Goal: Transaction & Acquisition: Purchase product/service

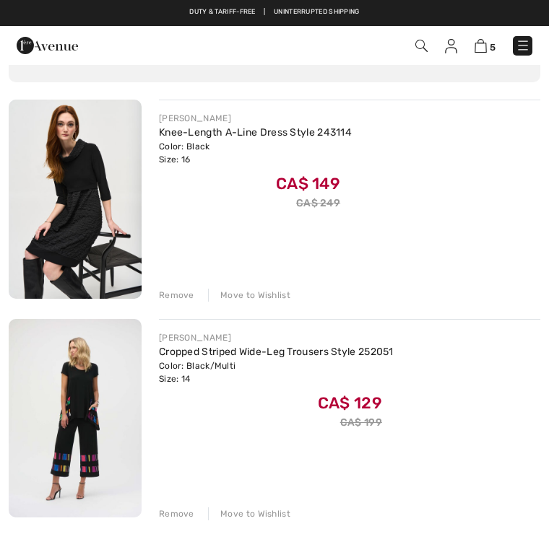
scroll to position [121, 0]
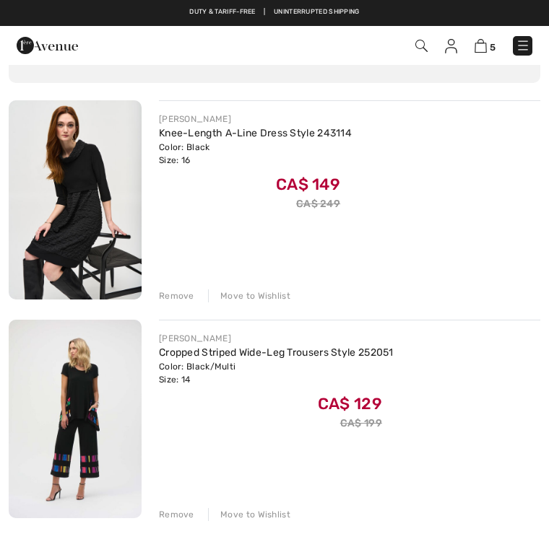
click at [178, 512] on div "Remove" at bounding box center [176, 514] width 35 height 13
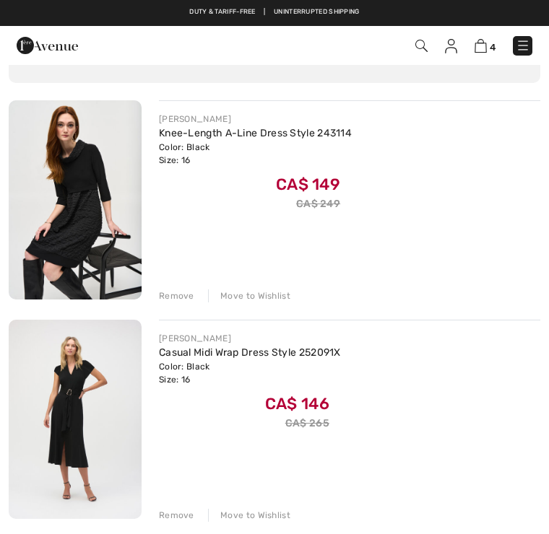
click at [80, 197] on img at bounding box center [75, 199] width 133 height 199
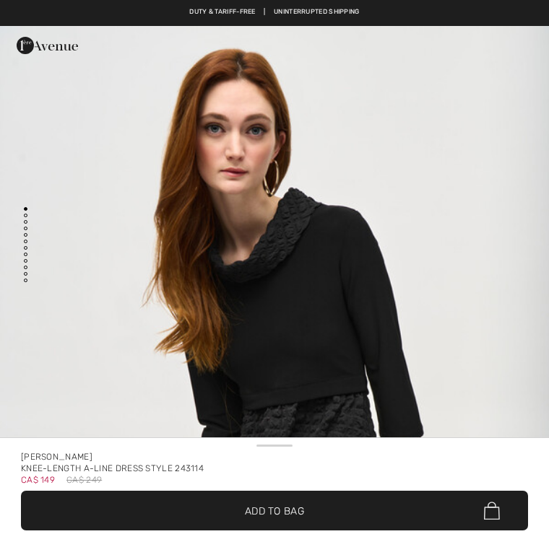
checkbox input "true"
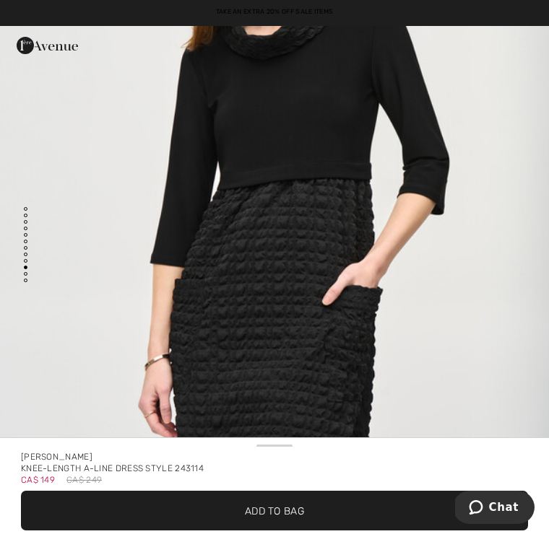
scroll to position [7653, 0]
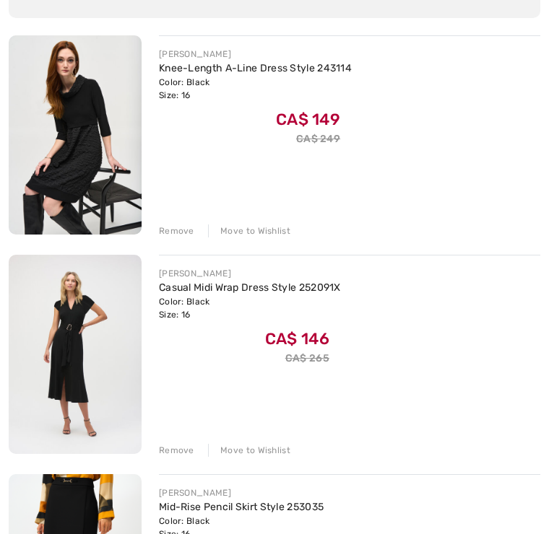
scroll to position [188, 0]
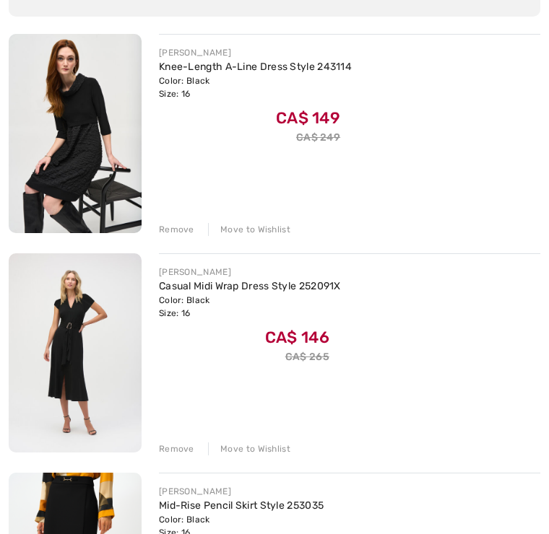
click at [173, 229] on div "Remove" at bounding box center [176, 229] width 35 height 13
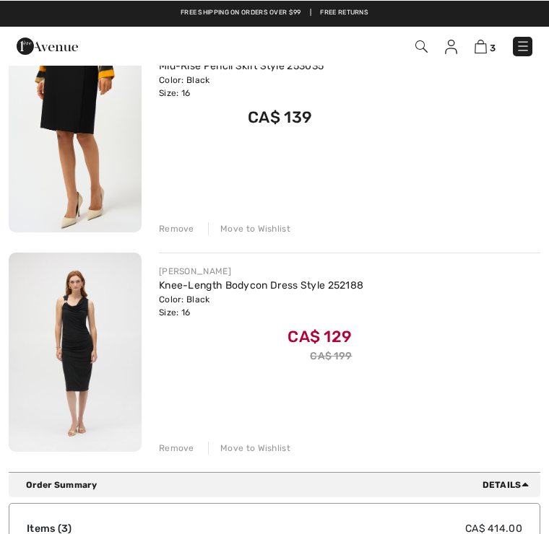
scroll to position [408, 0]
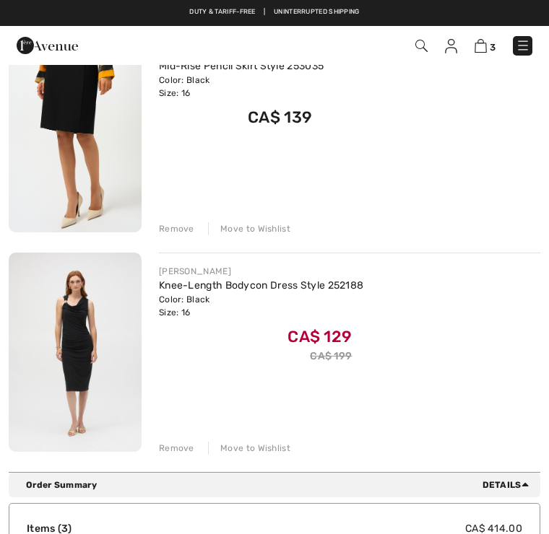
click at [81, 373] on img at bounding box center [75, 352] width 133 height 199
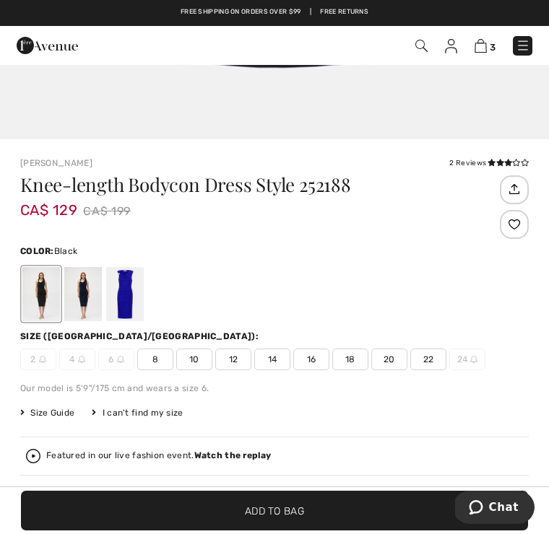
scroll to position [323, 0]
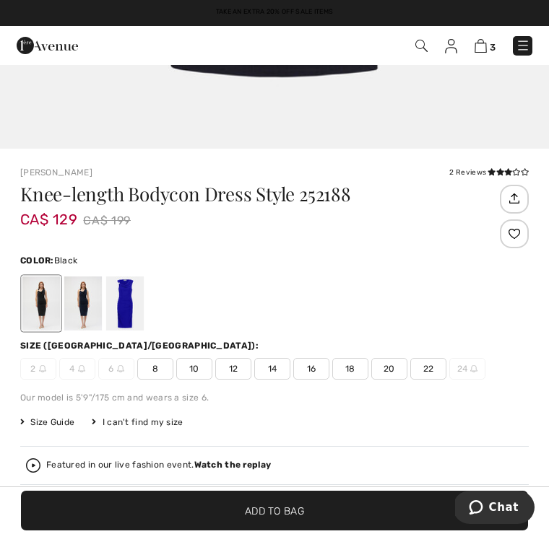
click at [85, 308] on div at bounding box center [83, 304] width 38 height 54
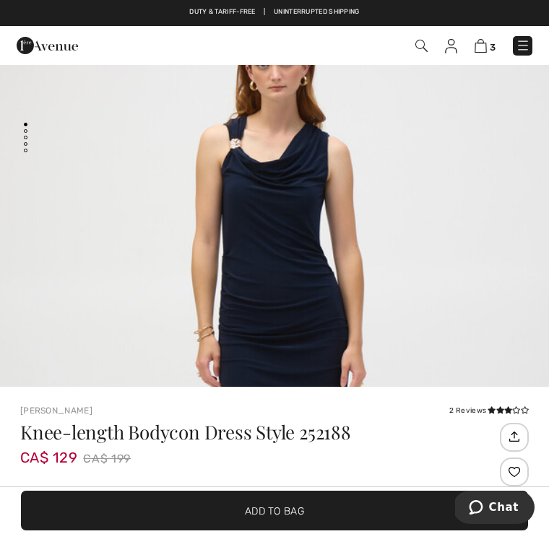
scroll to position [0, 0]
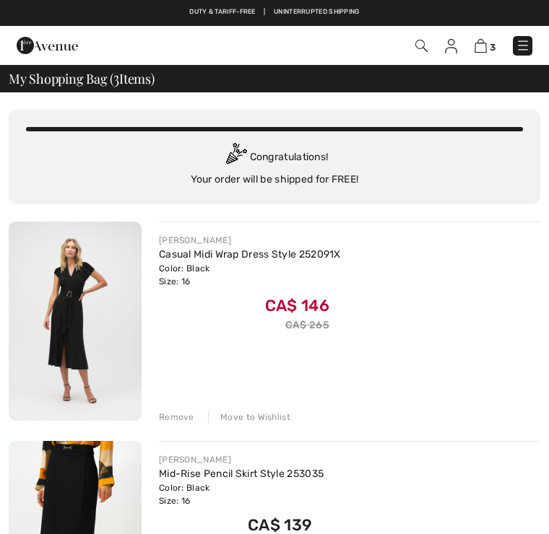
click at [418, 51] on img at bounding box center [421, 46] width 12 height 12
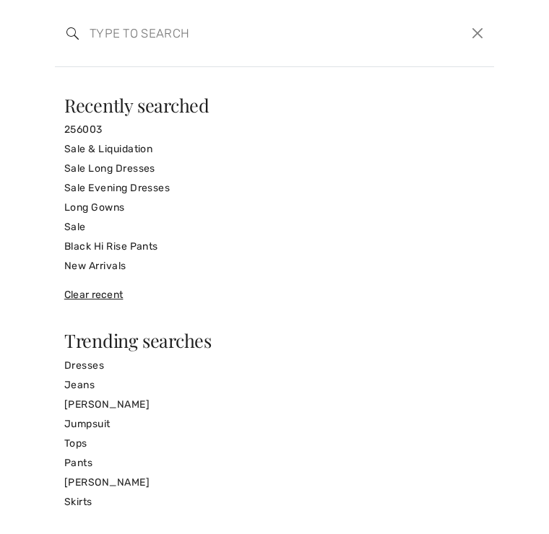
click at [135, 45] on input "search" at bounding box center [229, 33] width 300 height 43
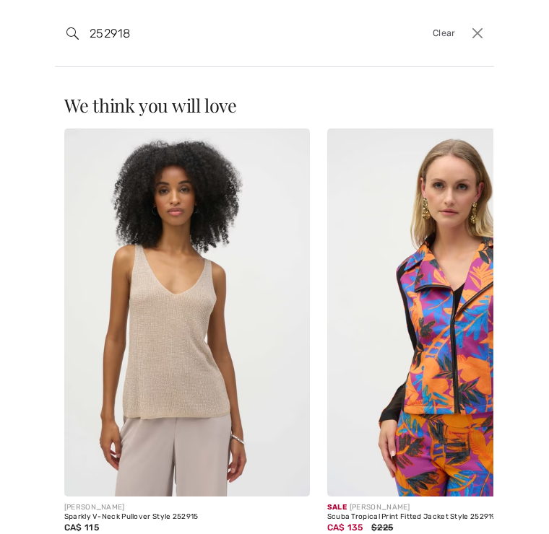
type input "252918"
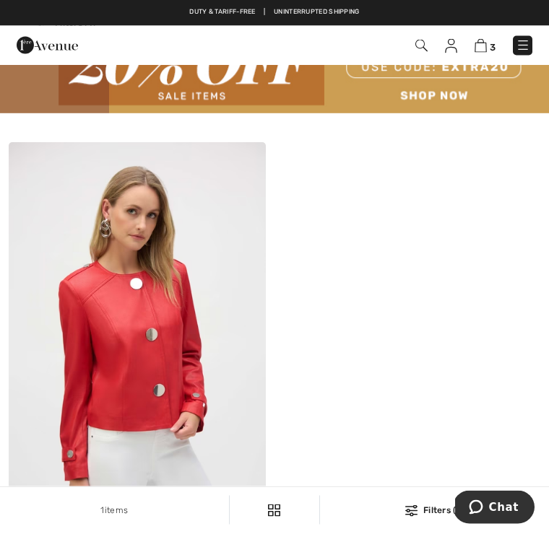
scroll to position [47, 0]
